Goal: Task Accomplishment & Management: Manage account settings

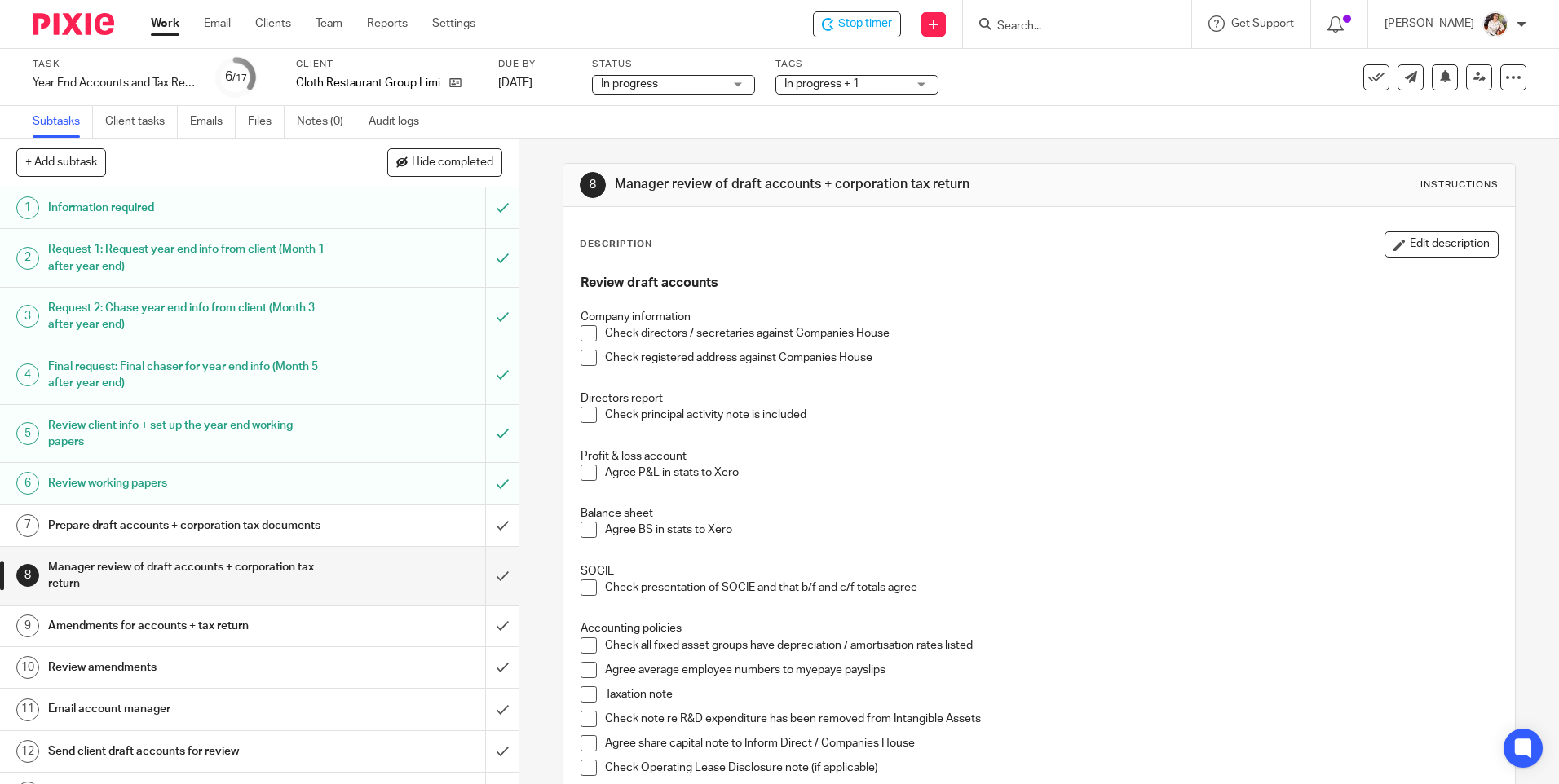
click at [1416, 253] on button "Edit description" at bounding box center [1441, 244] width 114 height 26
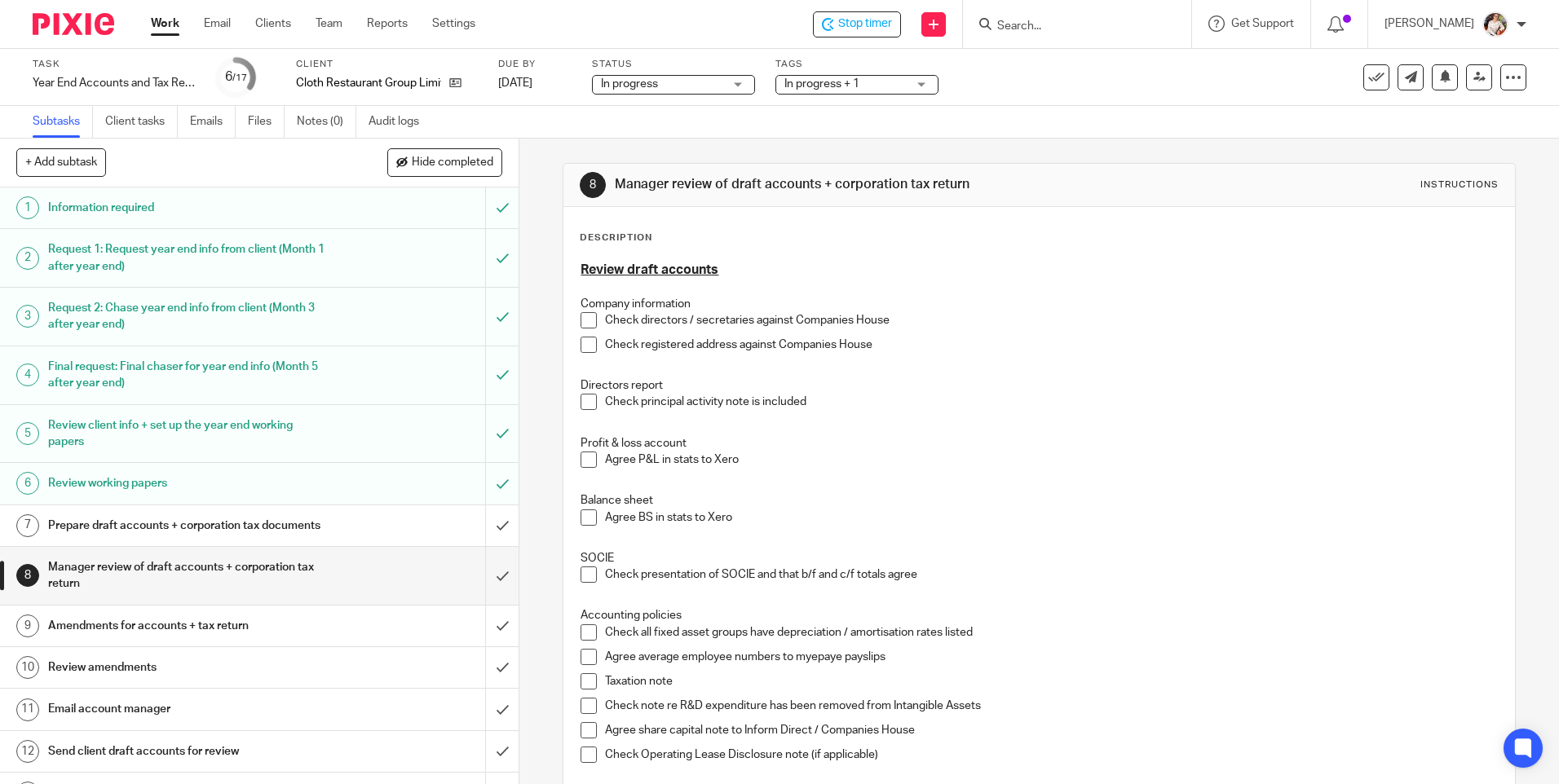
drag, startPoint x: 659, startPoint y: 271, endPoint x: 619, endPoint y: 272, distance: 40.0
click at [658, 271] on u "Review draft accounts" at bounding box center [649, 270] width 138 height 13
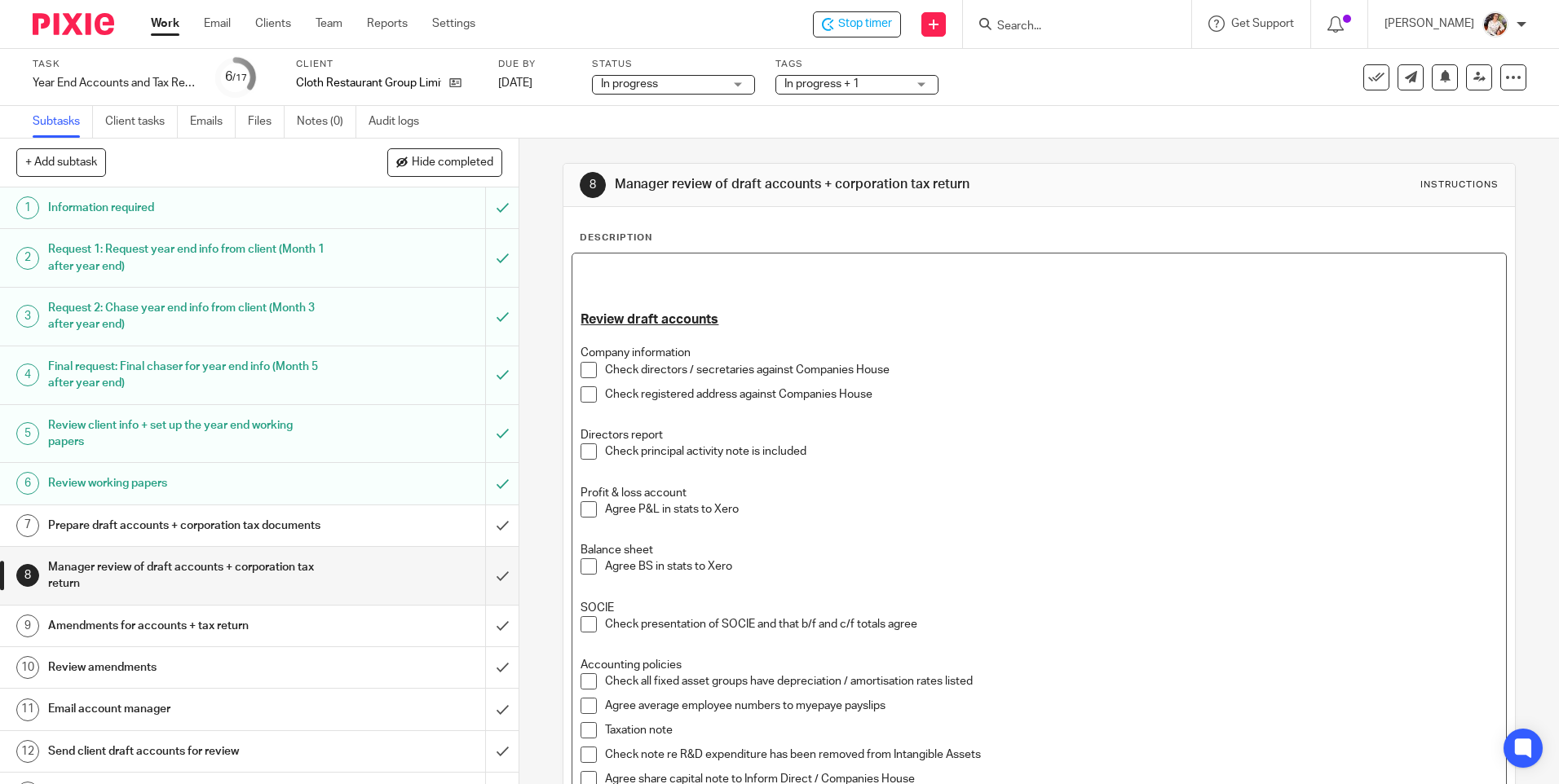
drag, startPoint x: 577, startPoint y: 271, endPoint x: 604, endPoint y: 273, distance: 27.1
click at [604, 273] on p at bounding box center [1038, 270] width 916 height 16
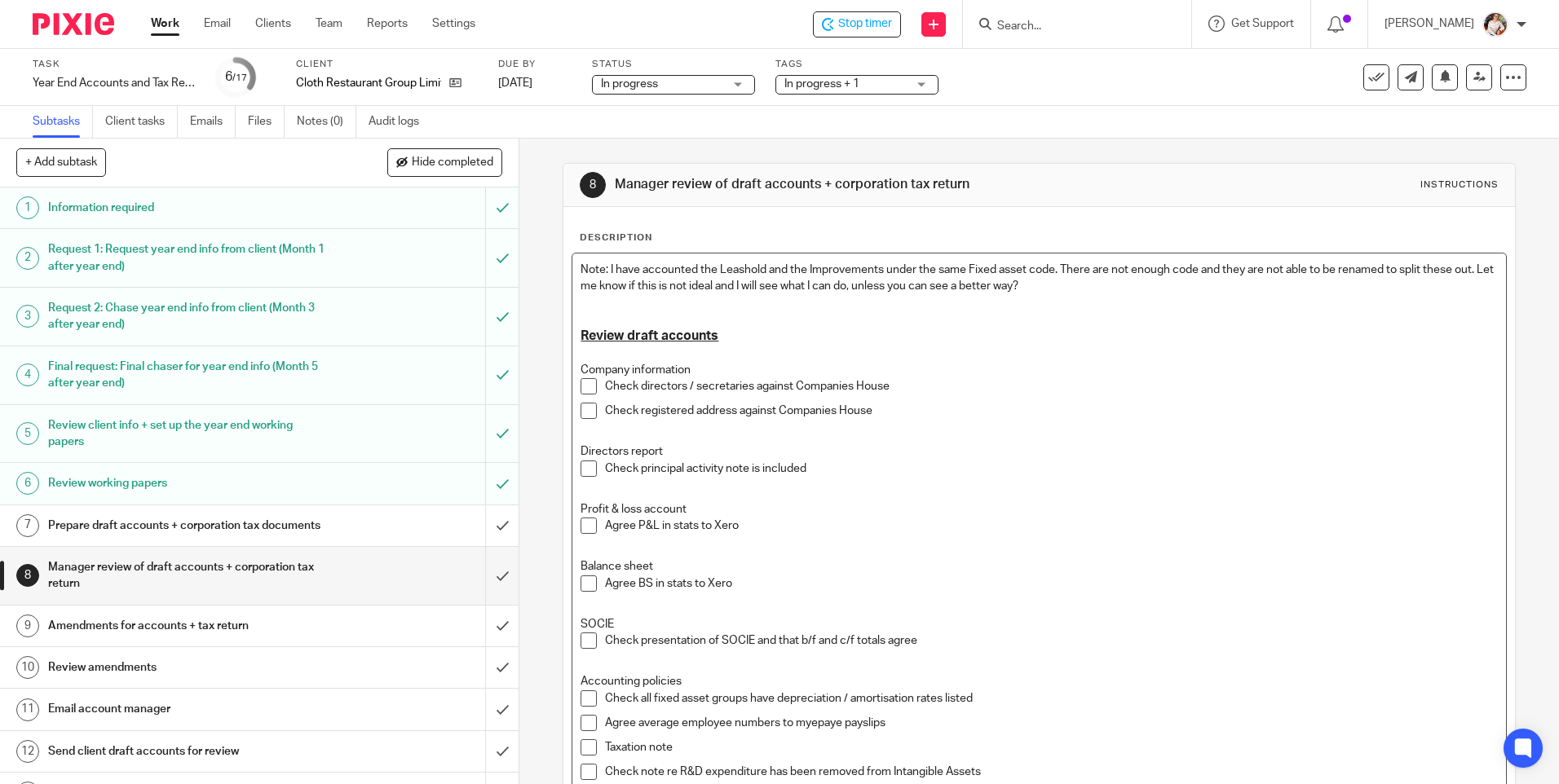
click at [740, 268] on p "Note: I have accounted the Leashold and the Improvements under the same Fixed a…" at bounding box center [1038, 278] width 916 height 33
drag, startPoint x: 573, startPoint y: 271, endPoint x: 604, endPoint y: 268, distance: 31.1
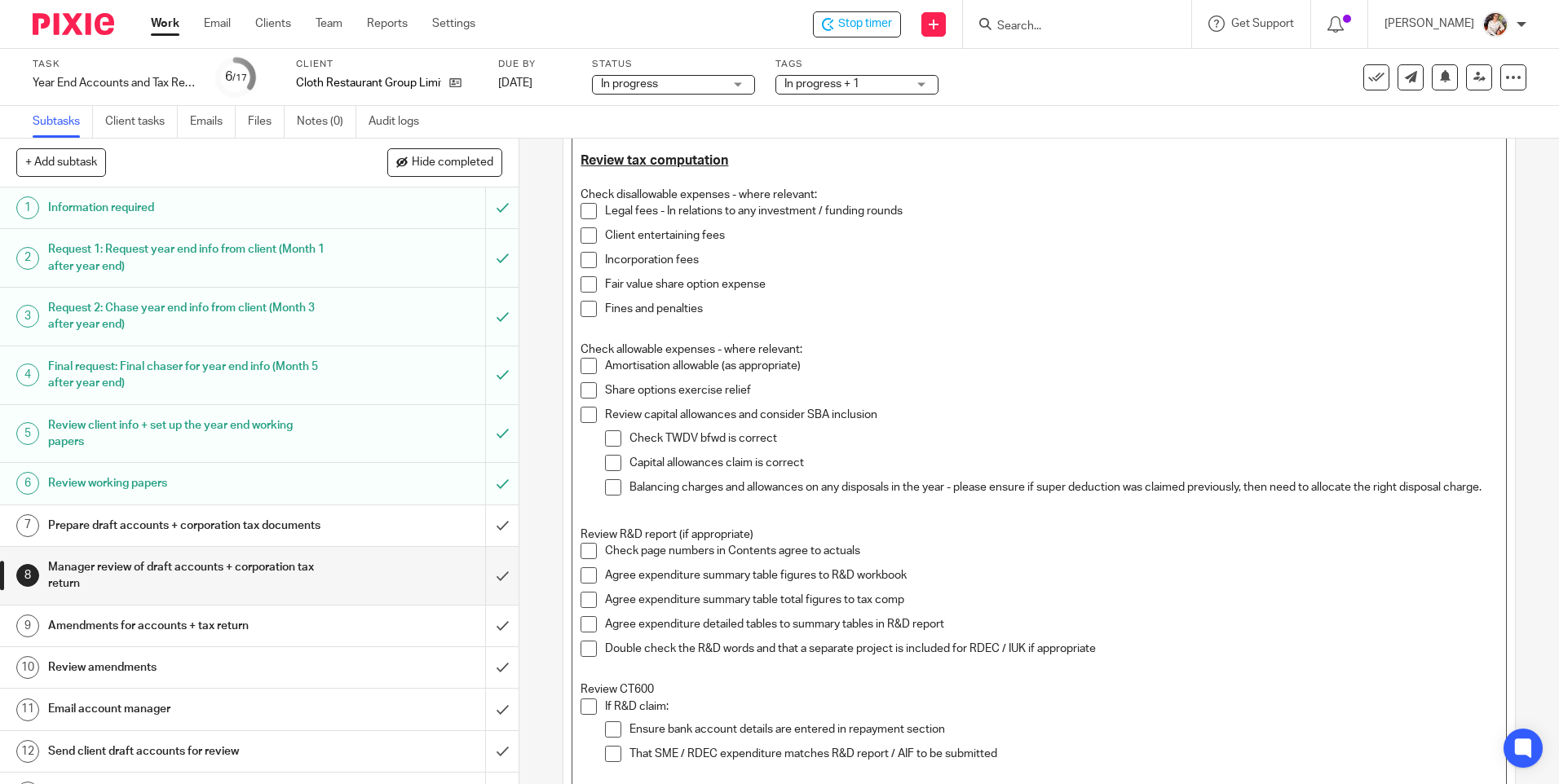
scroll to position [1106, 0]
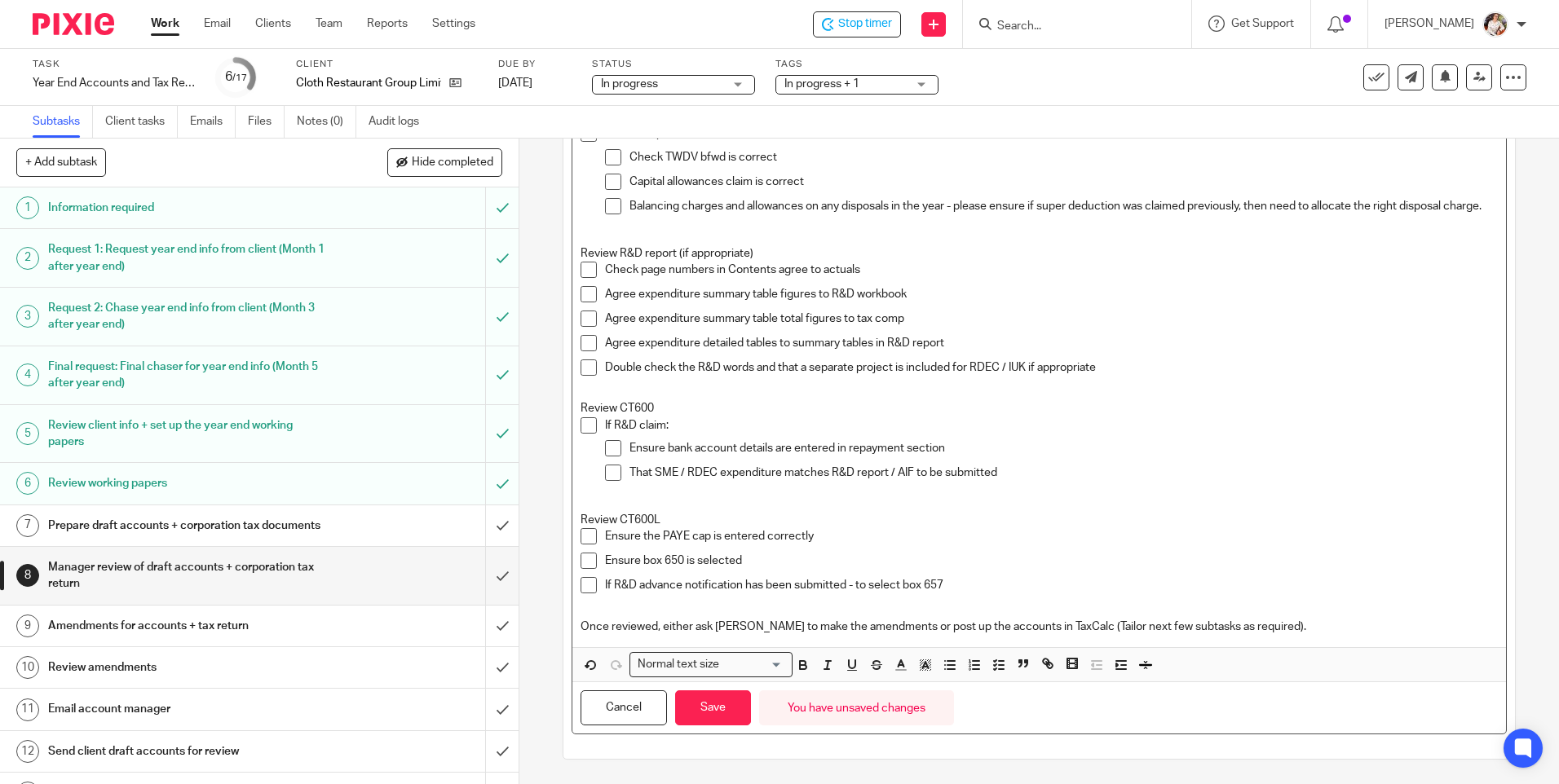
click at [748, 667] on input "Search for option" at bounding box center [753, 664] width 58 height 17
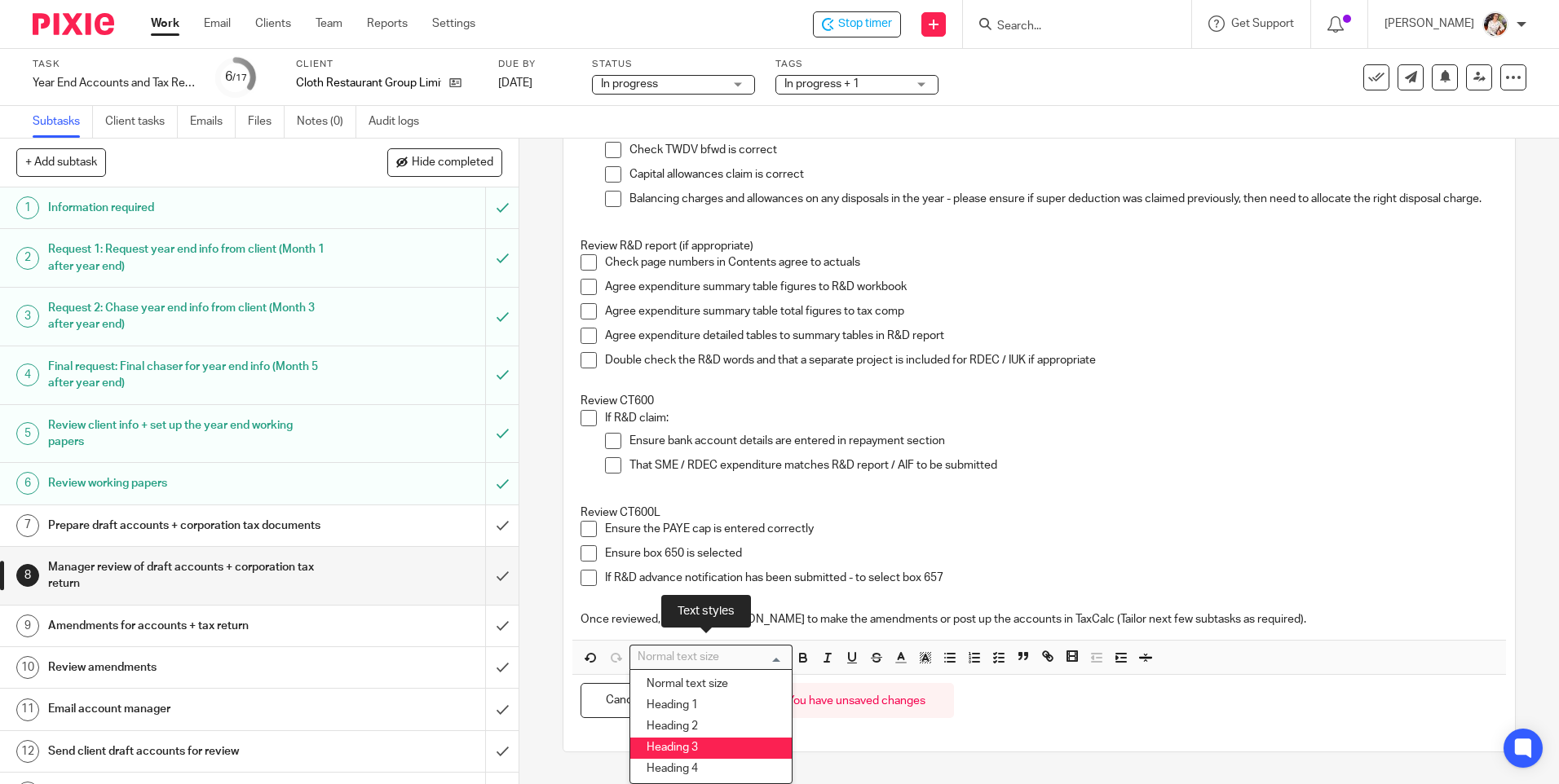
click at [697, 749] on li "Heading 3" at bounding box center [711, 748] width 161 height 22
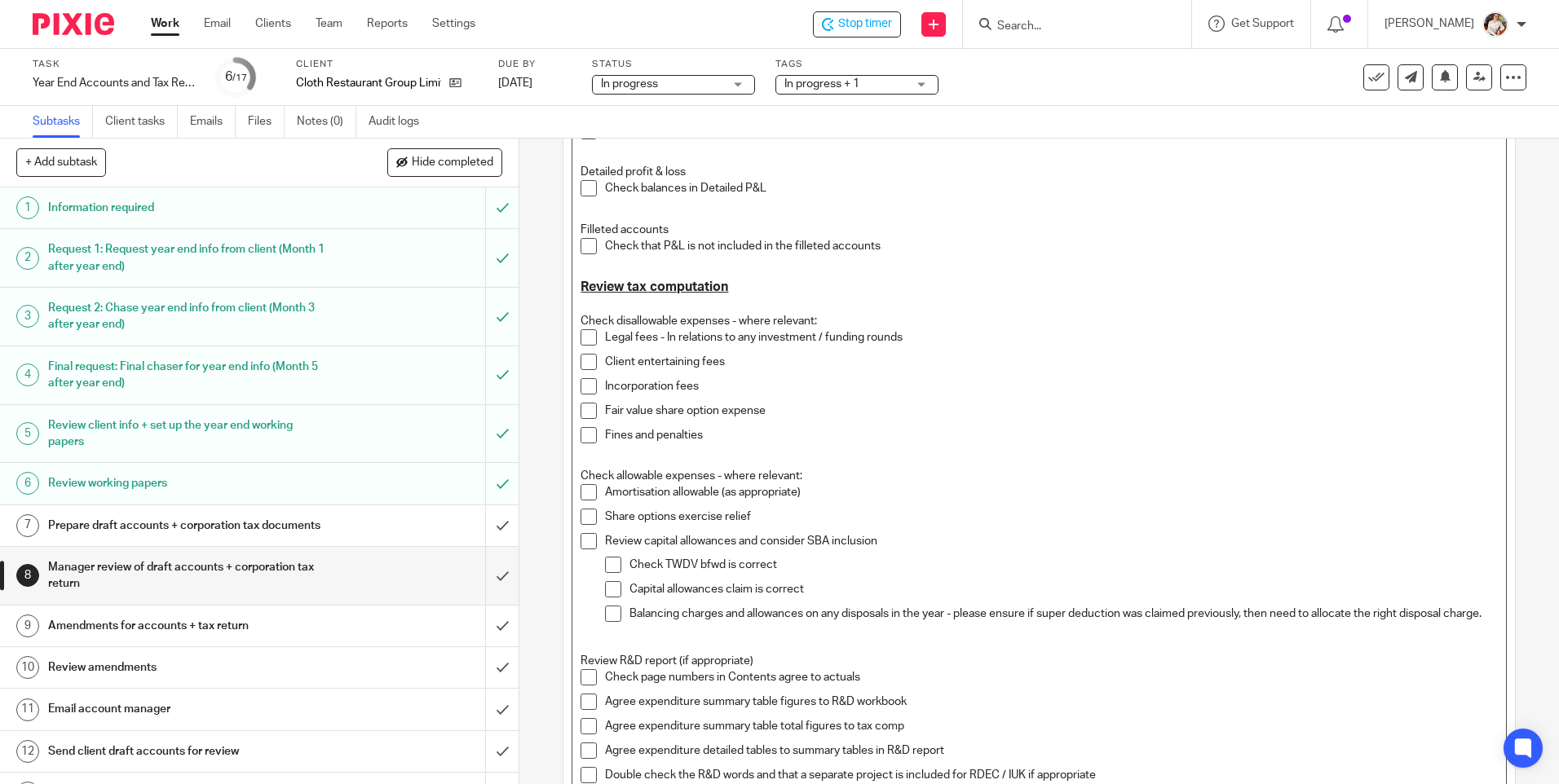
scroll to position [1107, 0]
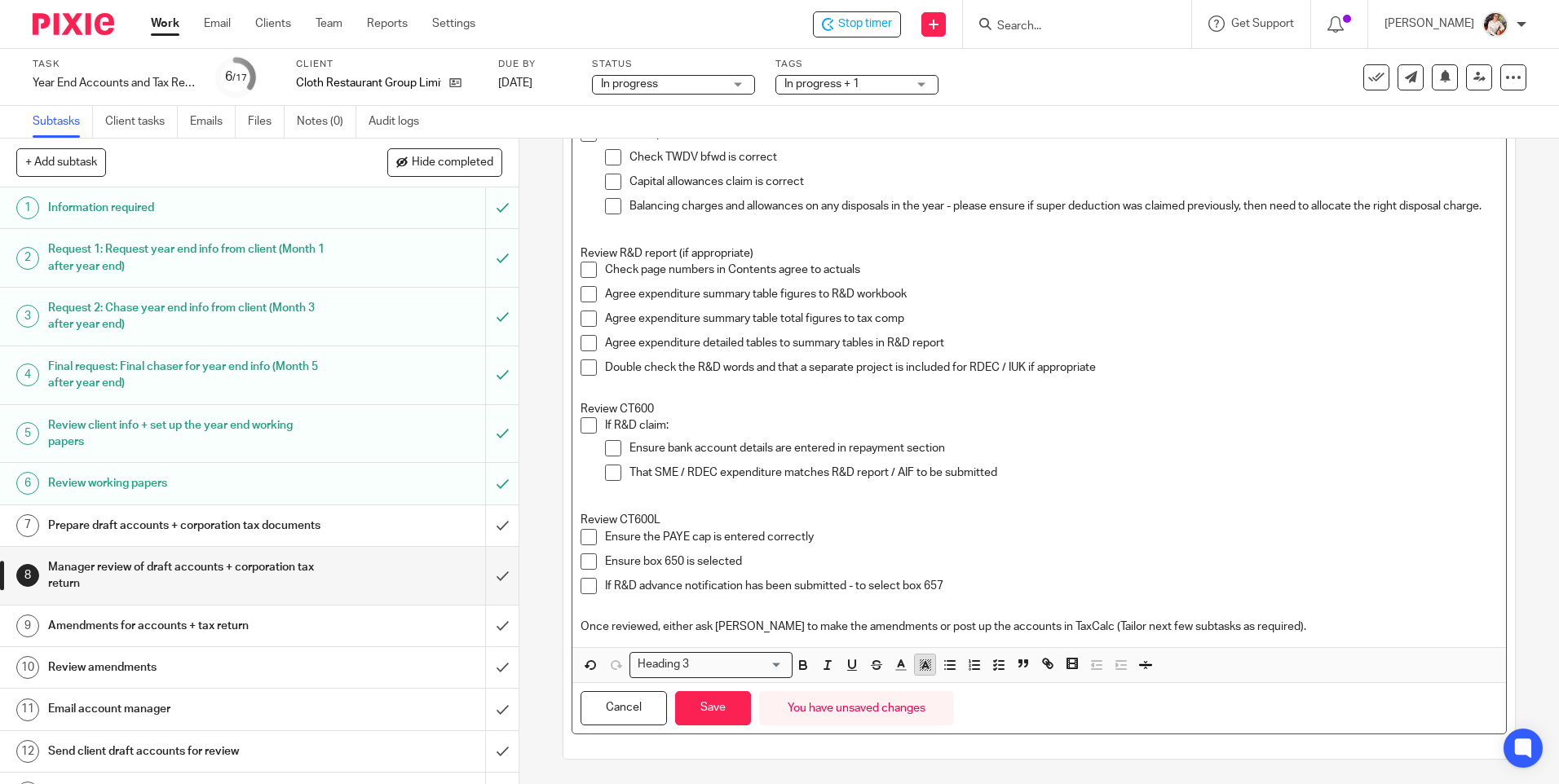
click at [922, 670] on icon "button" at bounding box center [925, 665] width 14 height 14
click at [931, 688] on li "color:#FCDC00" at bounding box center [938, 685] width 13 height 13
click at [723, 716] on button "Save" at bounding box center [713, 708] width 76 height 35
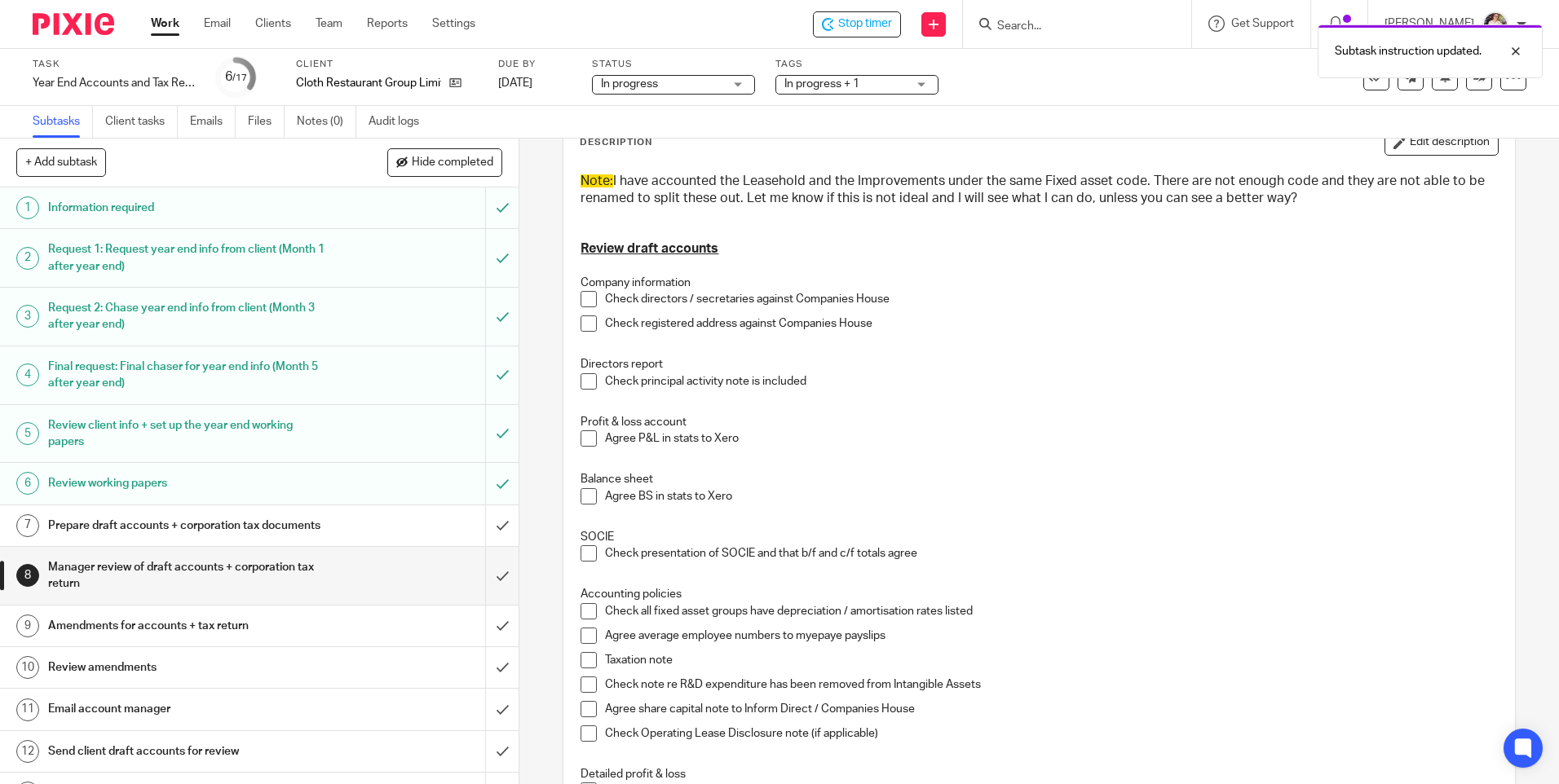
scroll to position [0, 0]
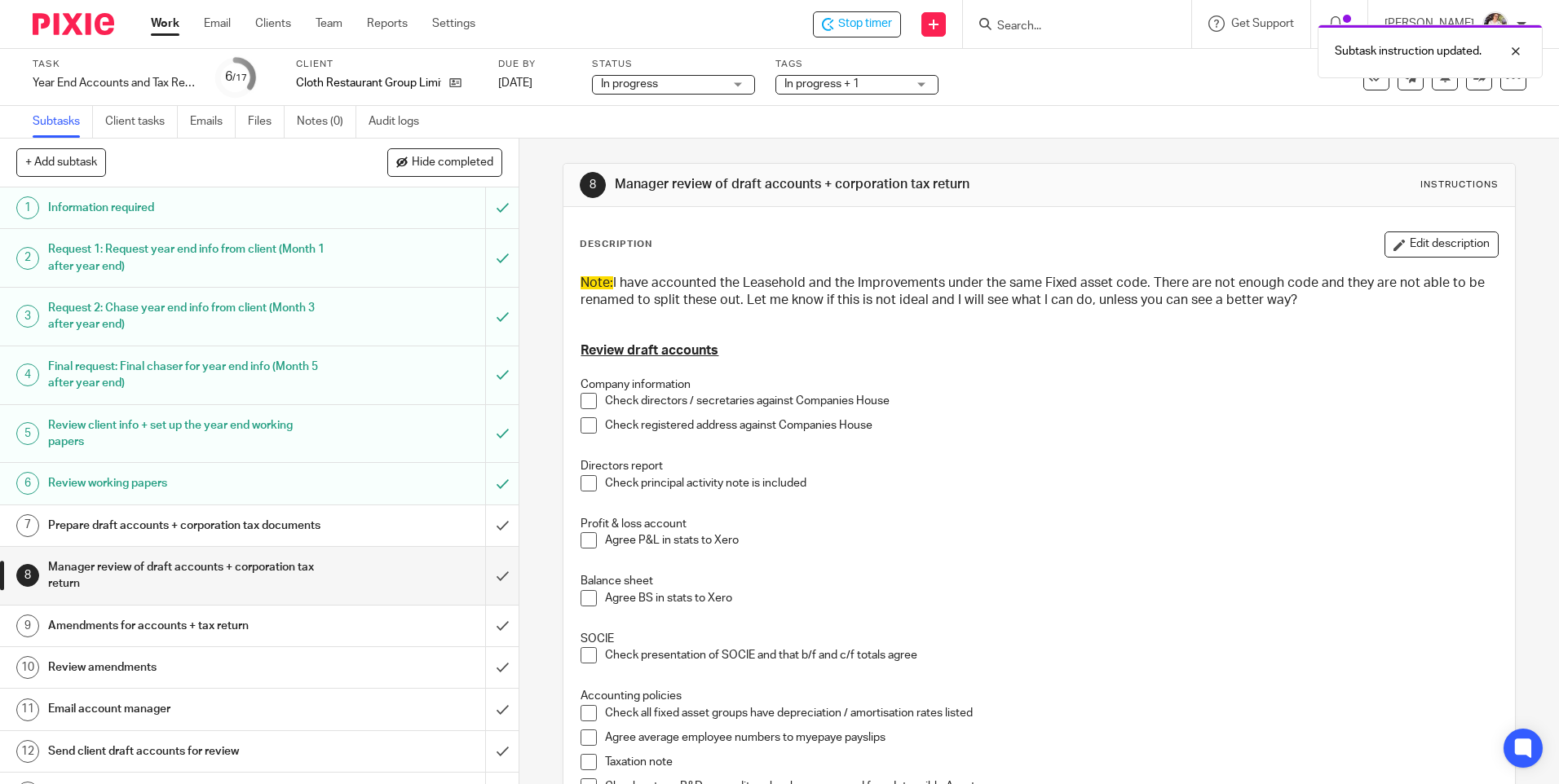
click at [1428, 246] on button "Edit description" at bounding box center [1441, 244] width 114 height 26
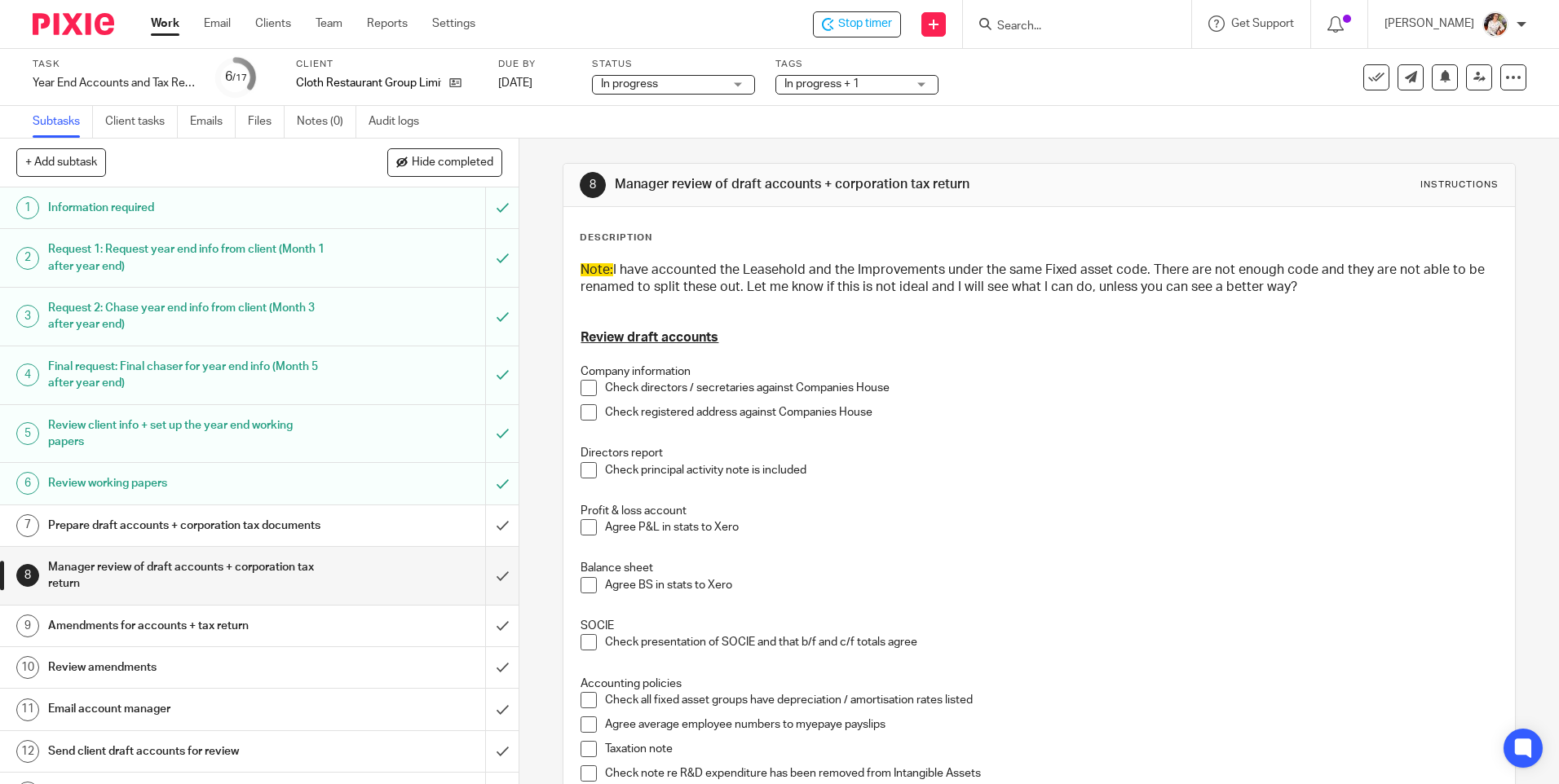
click at [1295, 268] on h3 "Note: I have accounted the Leasehold and the Improvements under the same Fixed …" at bounding box center [1038, 279] width 916 height 35
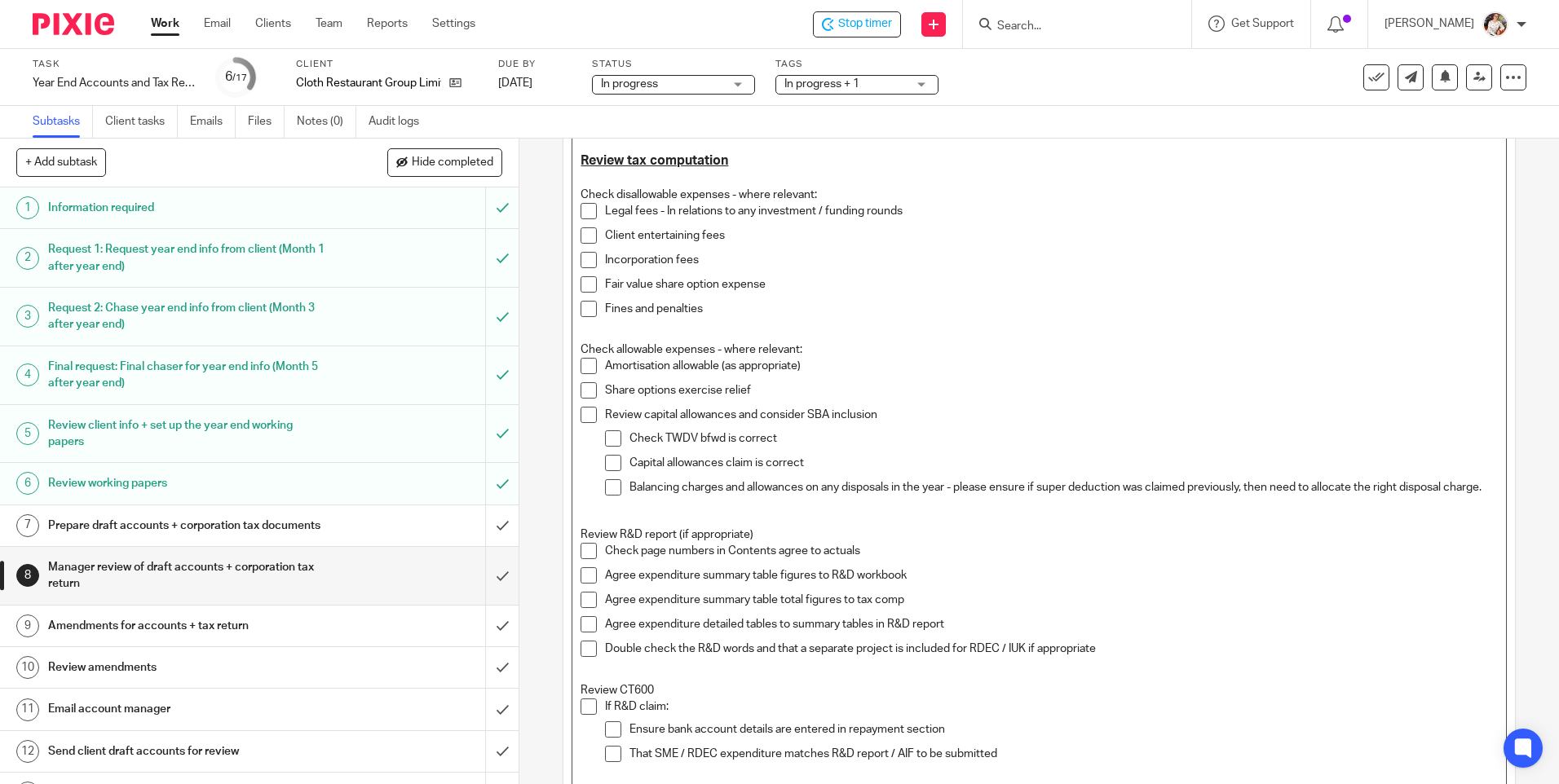
scroll to position [1107, 0]
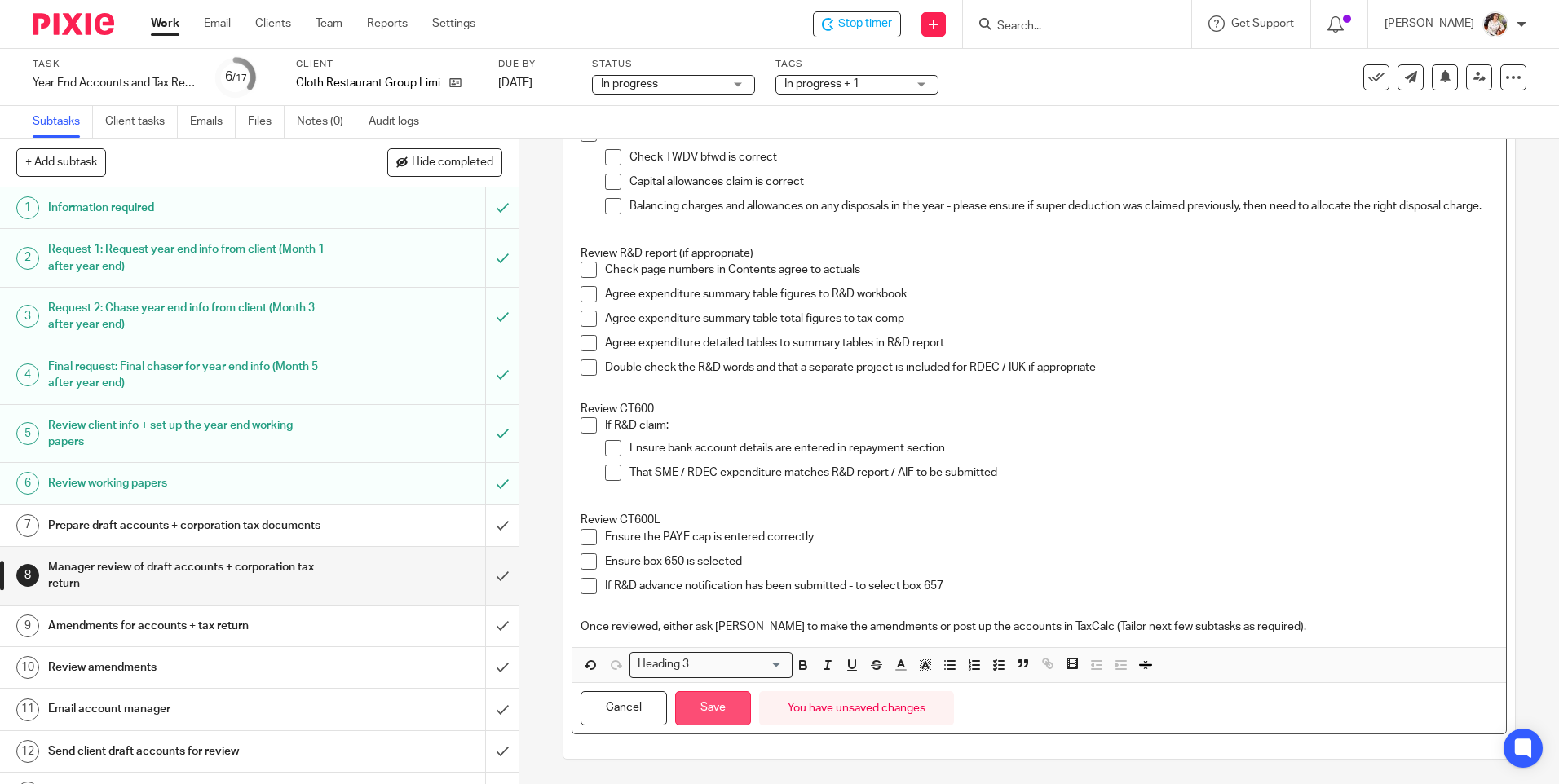
click at [710, 691] on button "Save" at bounding box center [713, 708] width 76 height 35
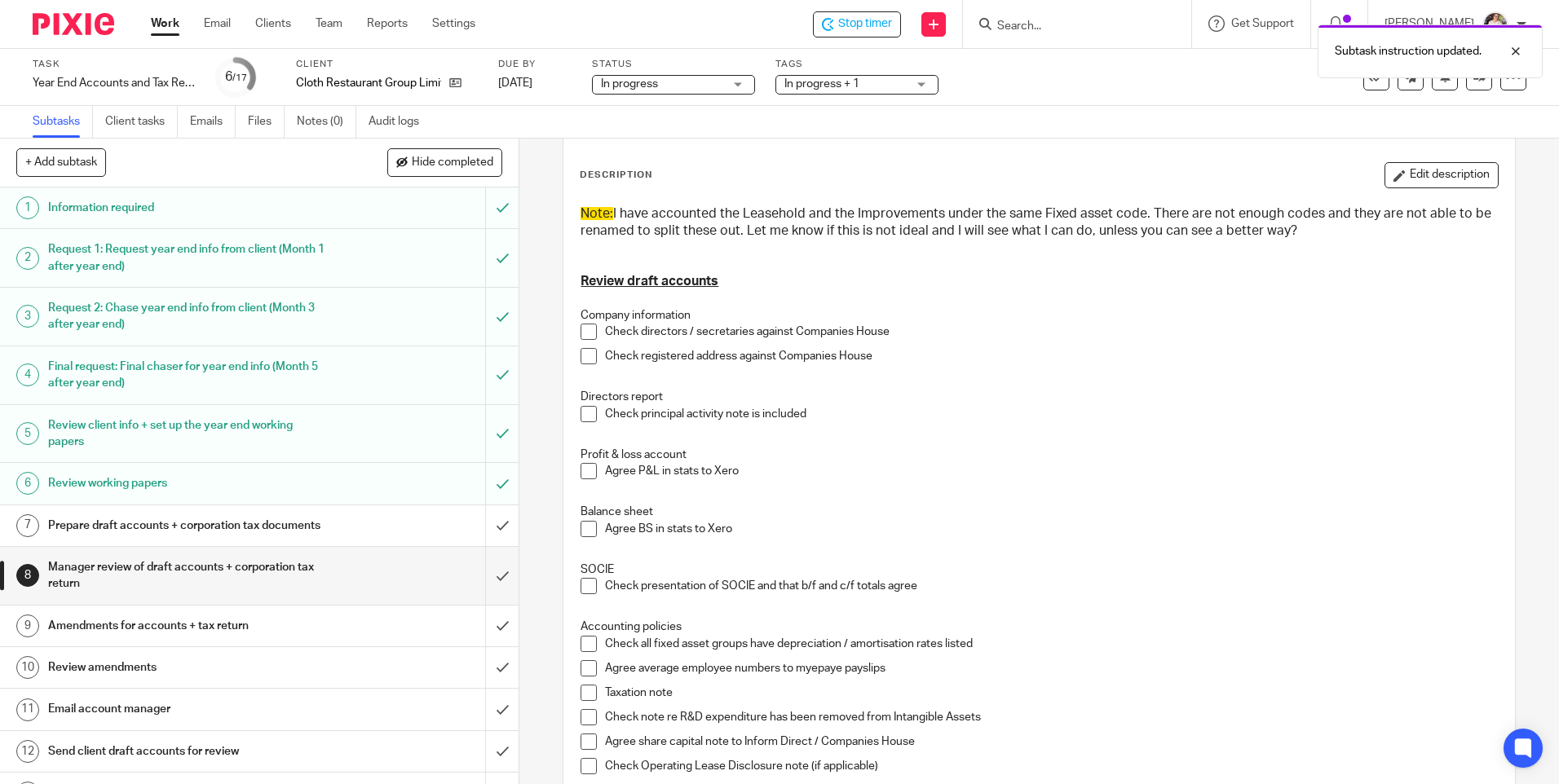
scroll to position [0, 0]
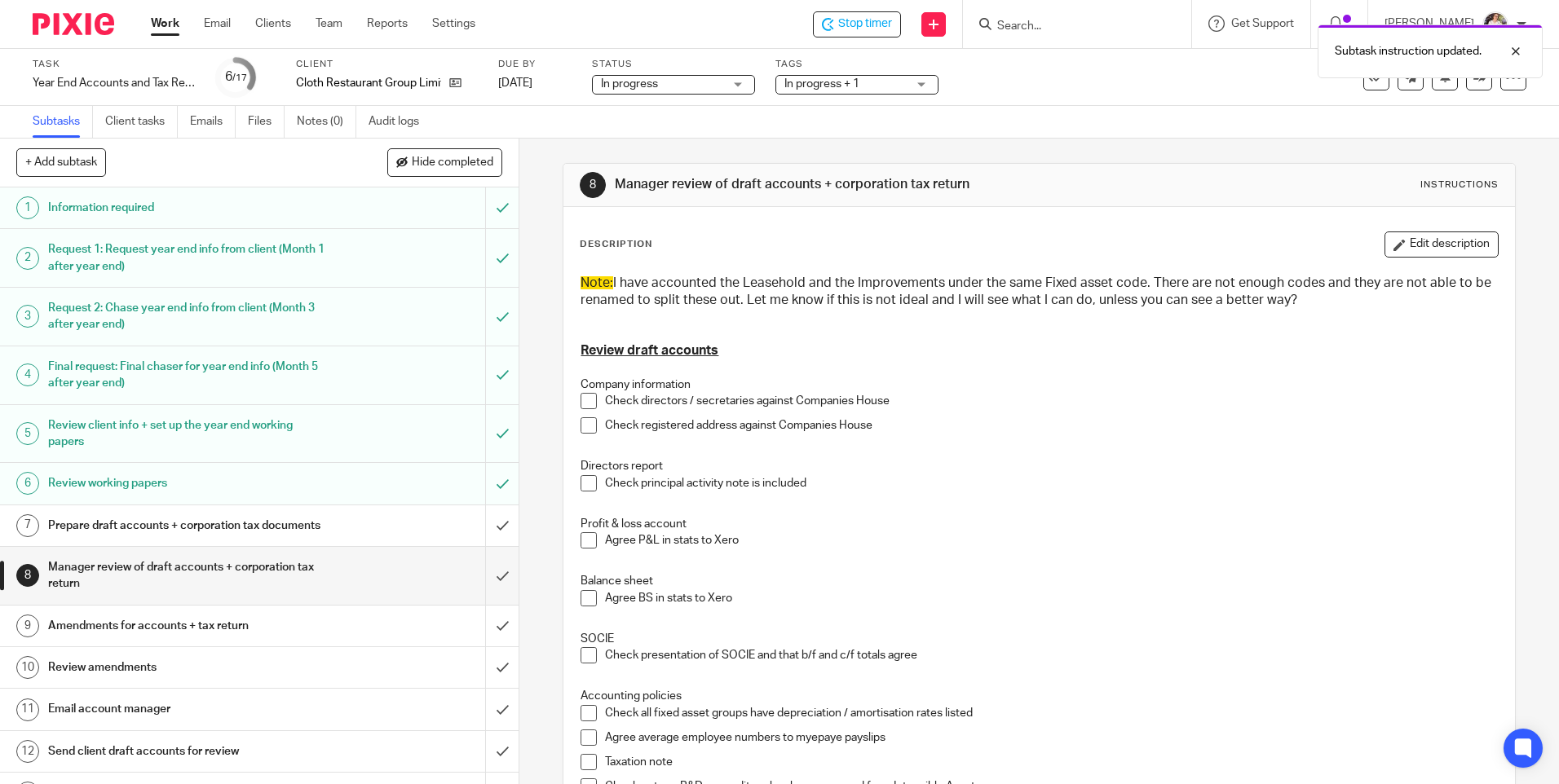
click at [221, 538] on h1 "Prepare draft accounts + corporation tax documents" at bounding box center [188, 525] width 281 height 24
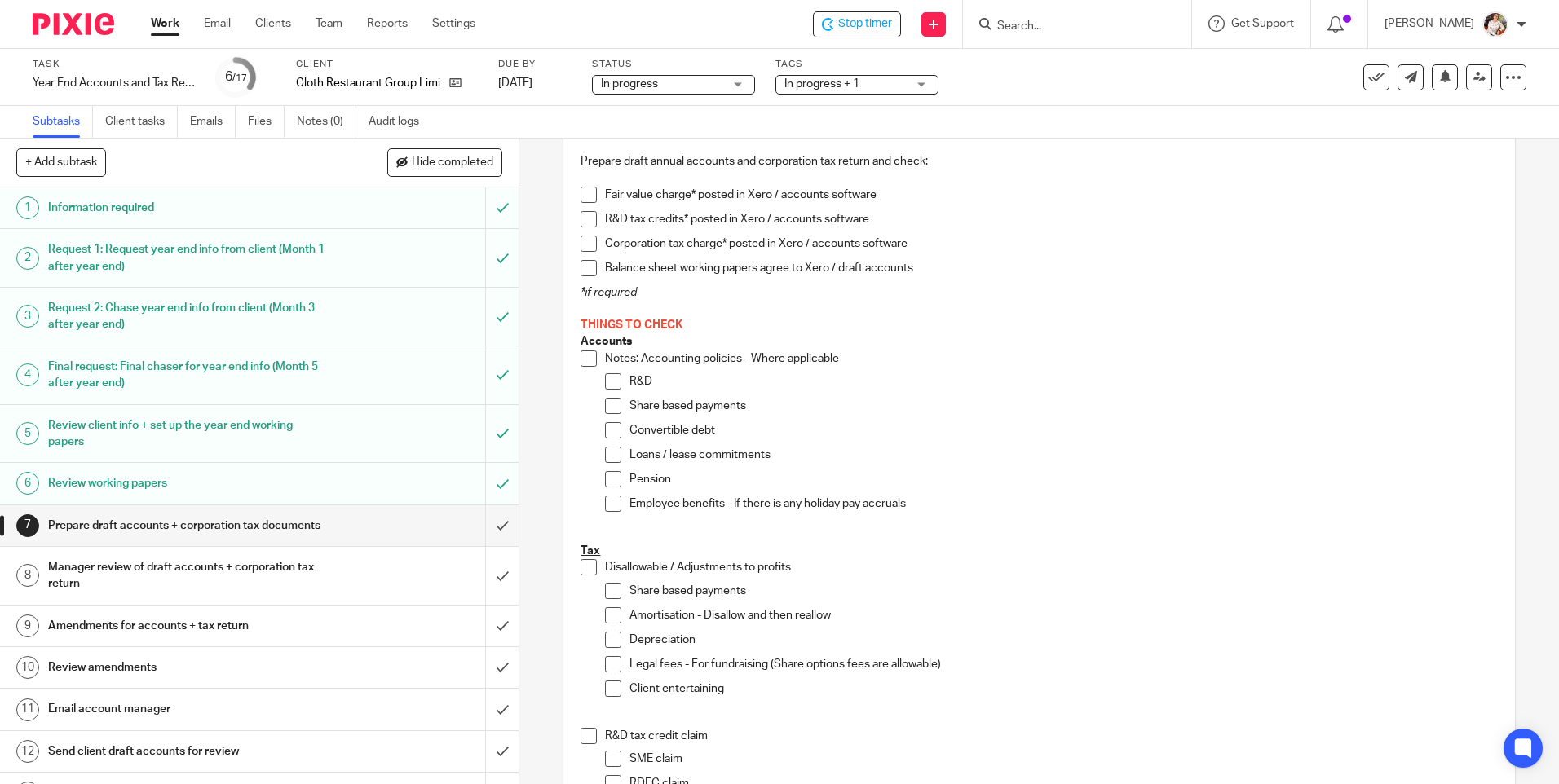
scroll to position [163, 0]
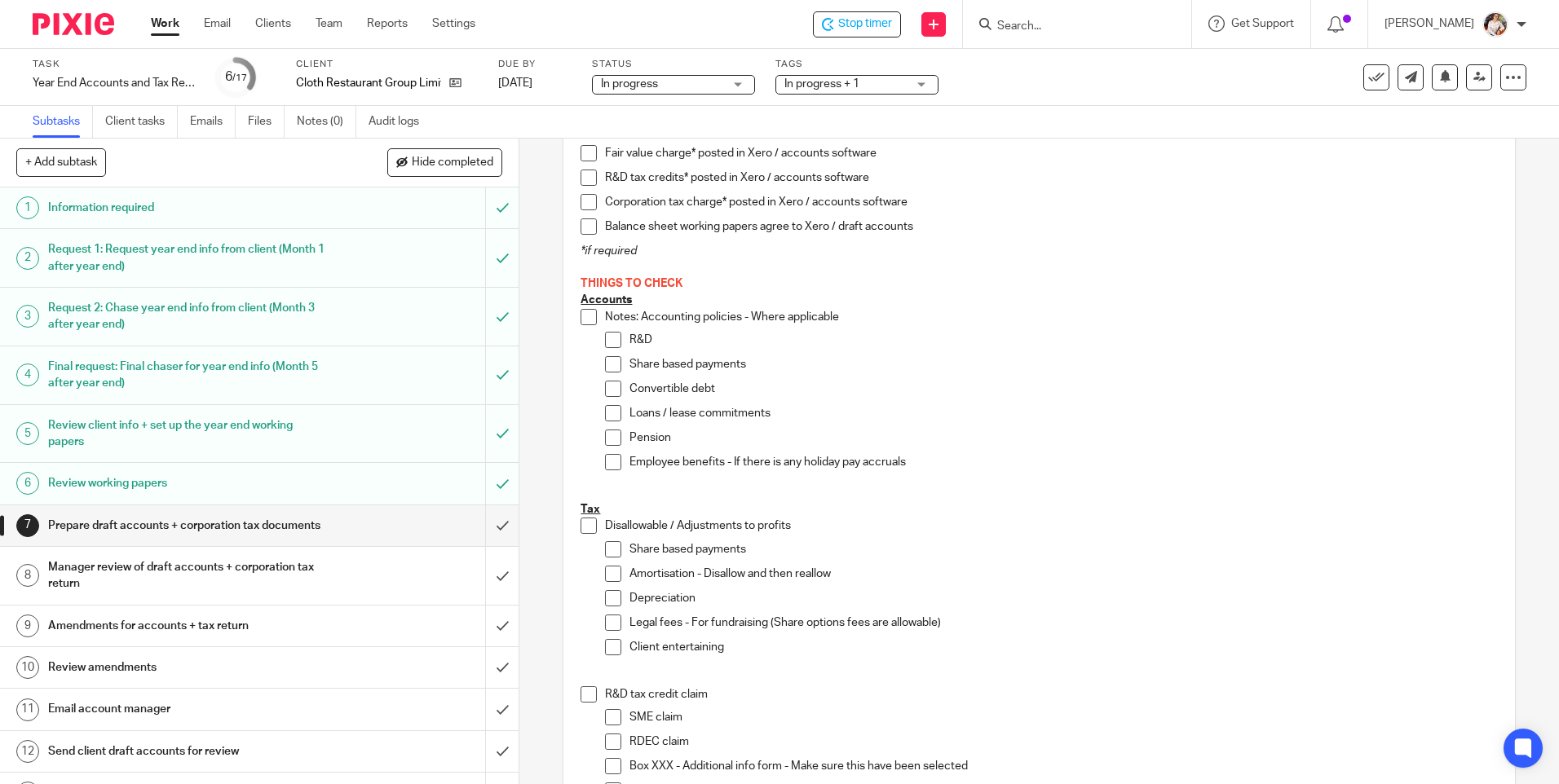
click at [610, 412] on span at bounding box center [613, 413] width 16 height 16
click at [605, 439] on span at bounding box center [613, 437] width 16 height 16
click at [122, 597] on h1 "Manager review of draft accounts + corporation tax return" at bounding box center [188, 575] width 281 height 41
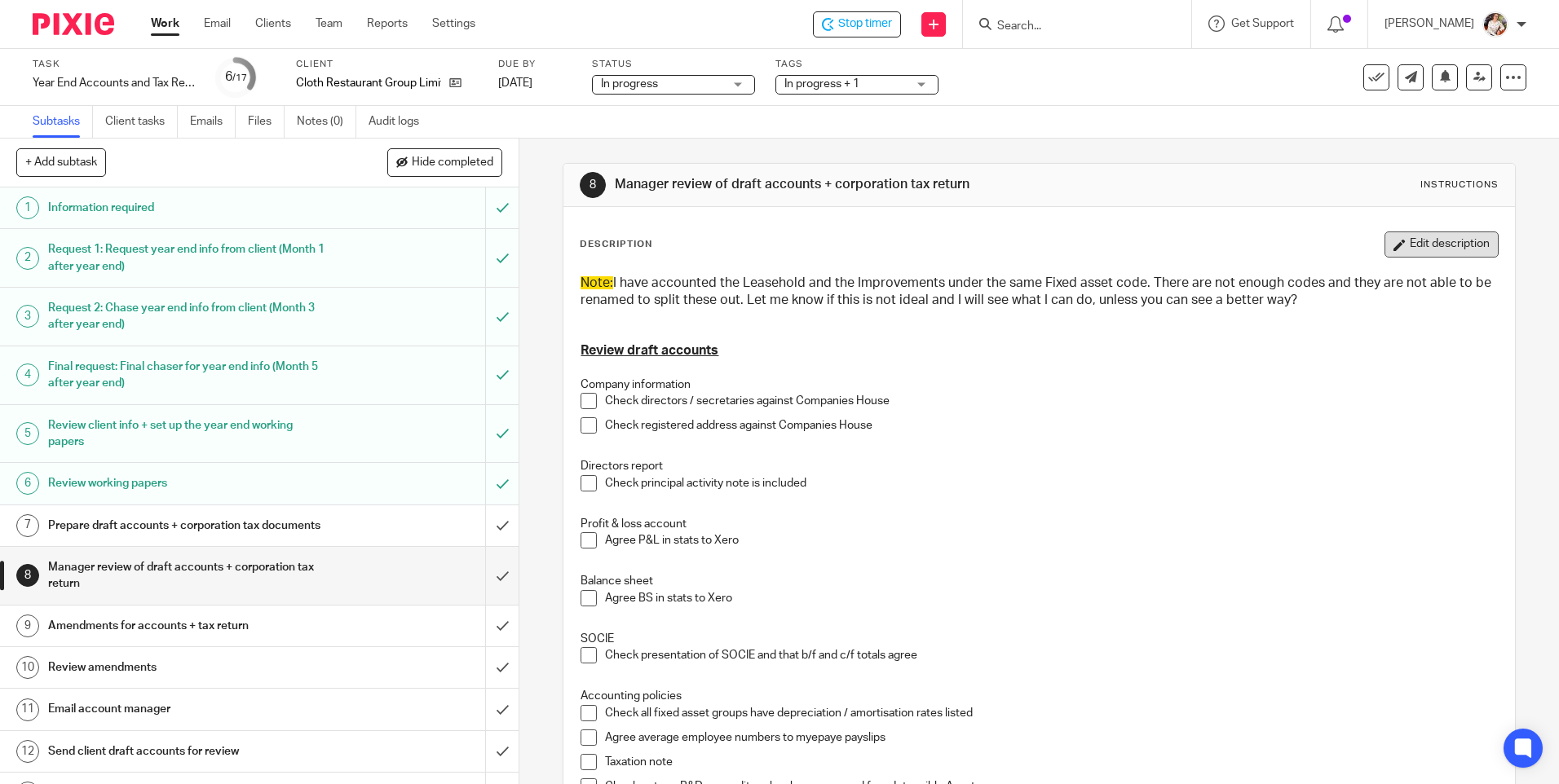
click at [1414, 242] on button "Edit description" at bounding box center [1441, 244] width 114 height 26
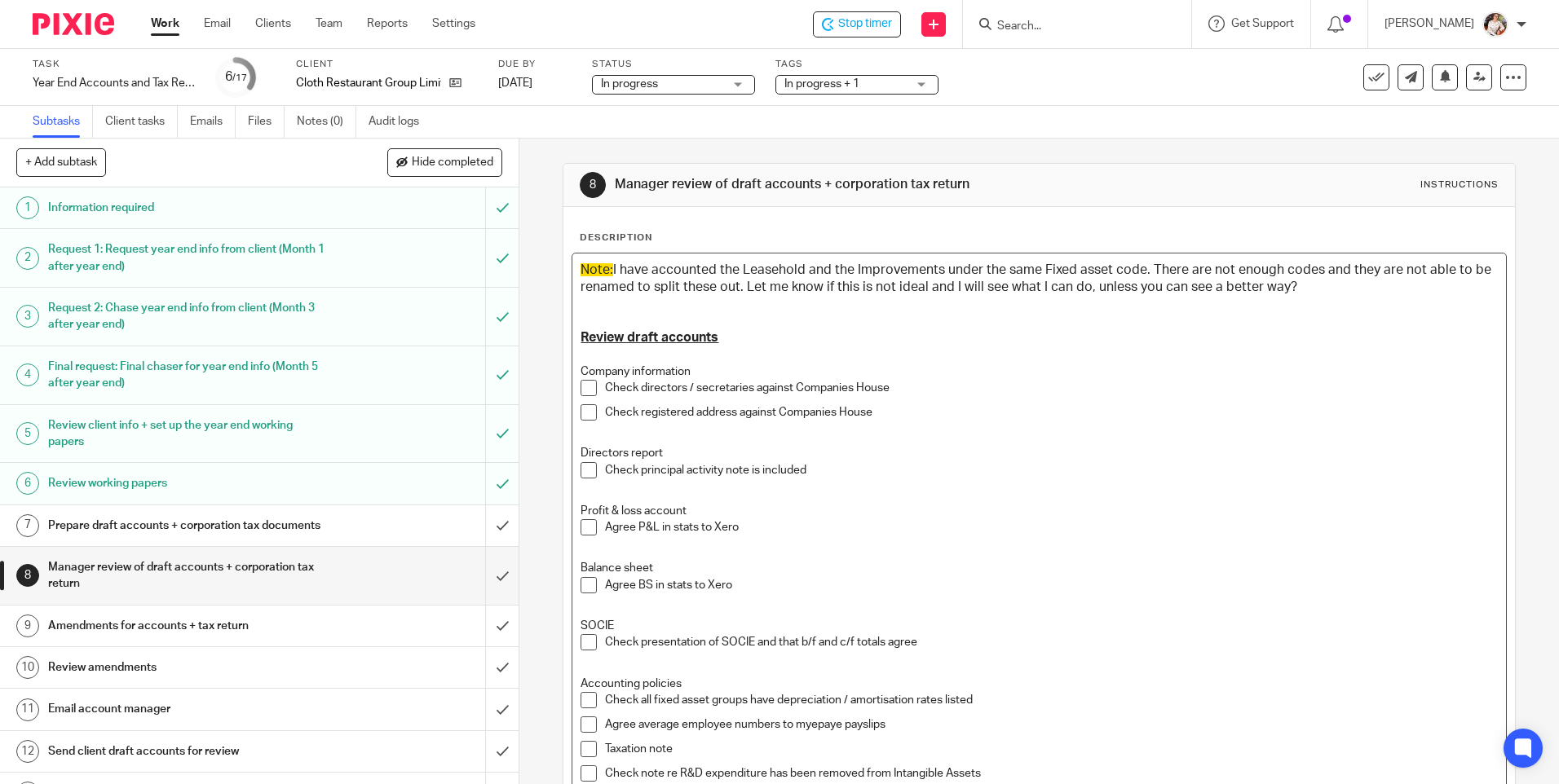
drag, startPoint x: 1308, startPoint y: 286, endPoint x: 571, endPoint y: 258, distance: 737.5
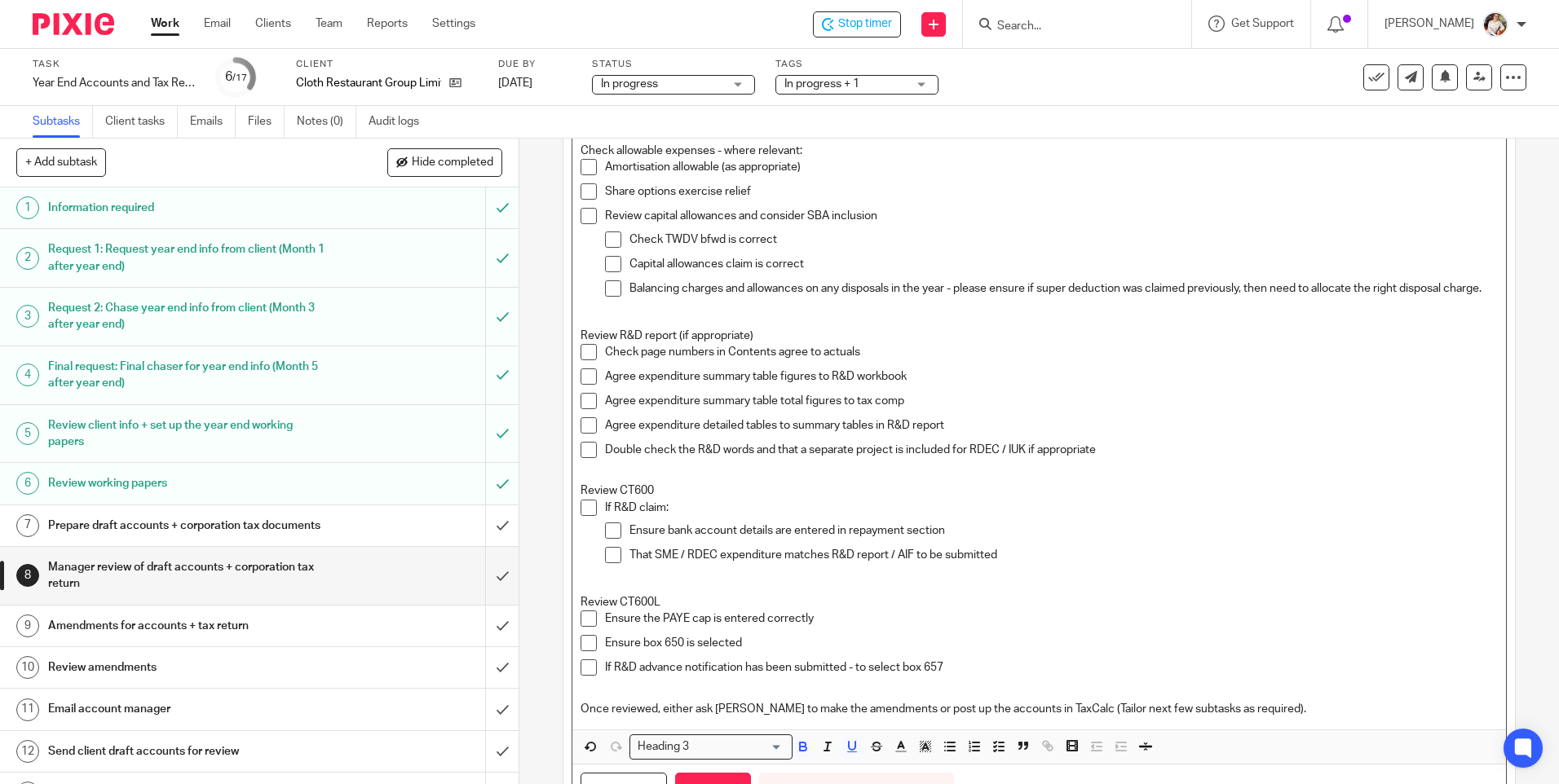
scroll to position [1039, 0]
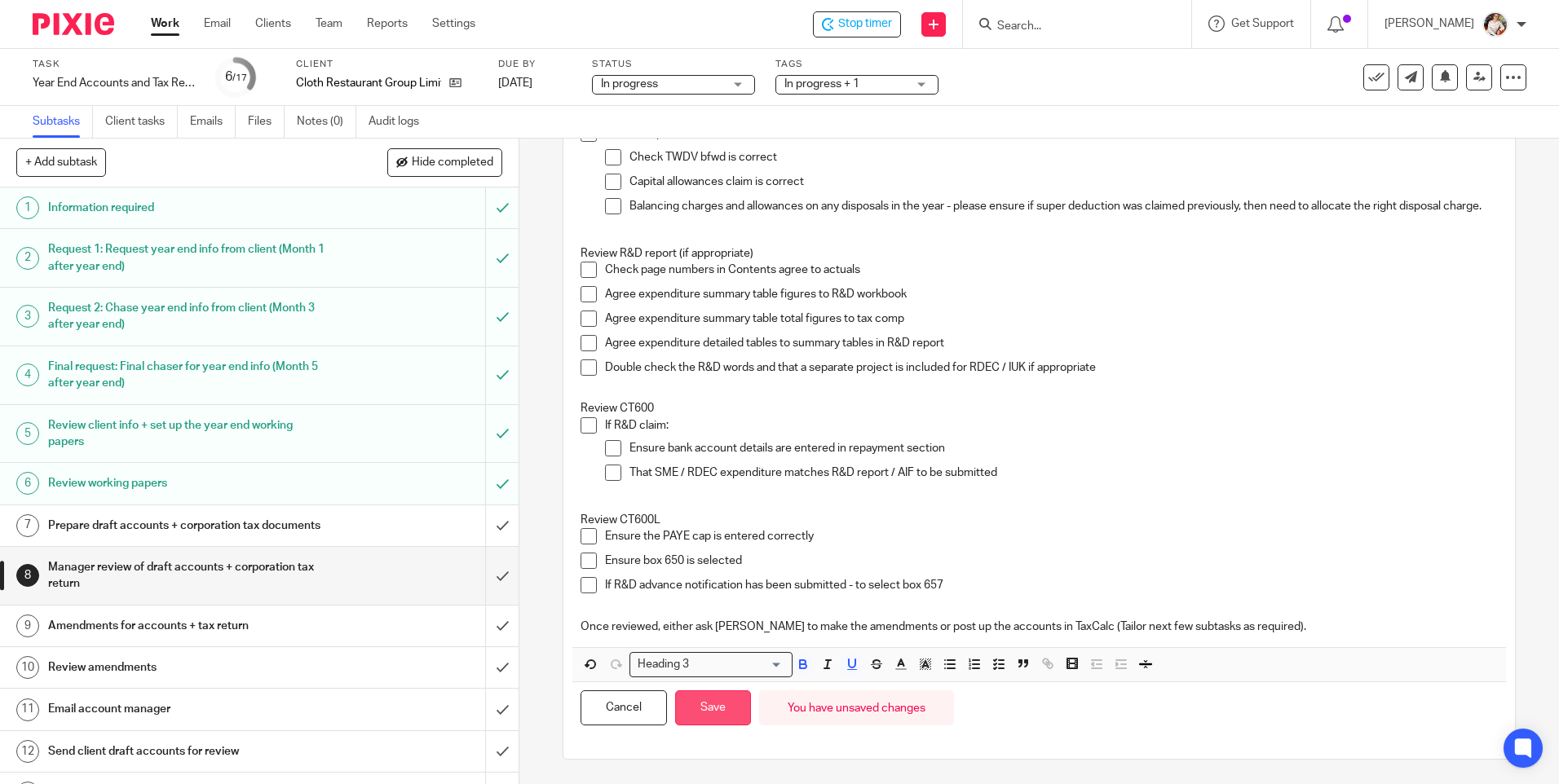
click at [709, 718] on button "Save" at bounding box center [713, 707] width 76 height 35
